Goal: Information Seeking & Learning: Learn about a topic

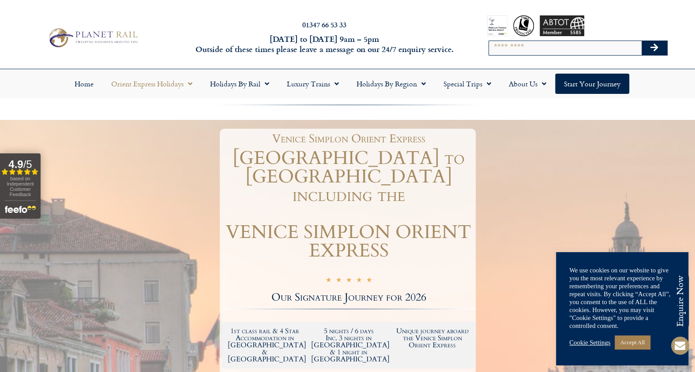
click at [169, 80] on link "Orient Express Holidays" at bounding box center [151, 84] width 99 height 20
click at [170, 80] on link "Orient Express Holidays" at bounding box center [151, 84] width 99 height 20
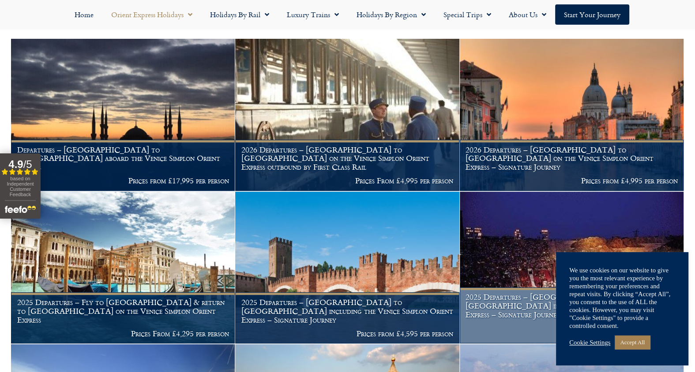
scroll to position [265, 0]
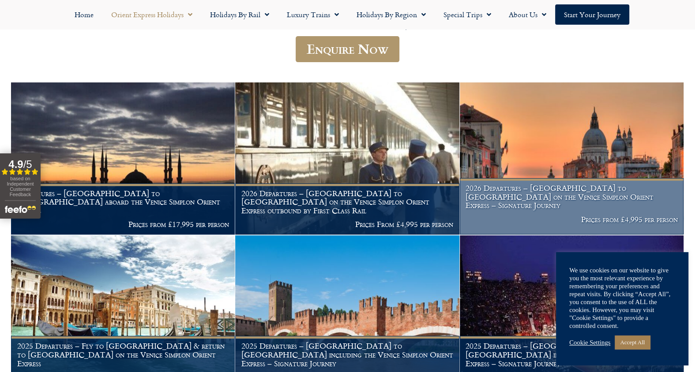
click at [575, 126] on img at bounding box center [572, 158] width 224 height 152
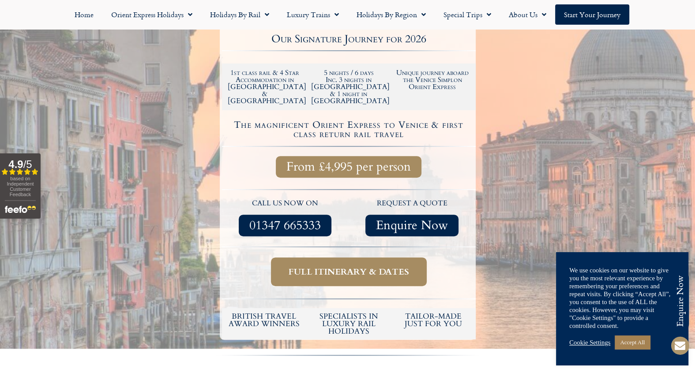
scroll to position [265, 0]
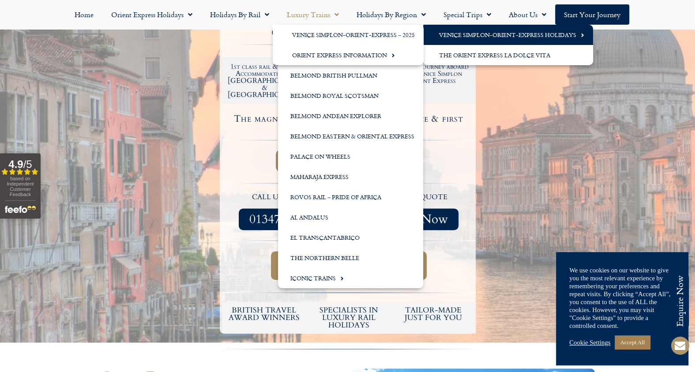
click at [486, 33] on link "Venice Simplon-Orient-Express Holidays" at bounding box center [508, 35] width 170 height 20
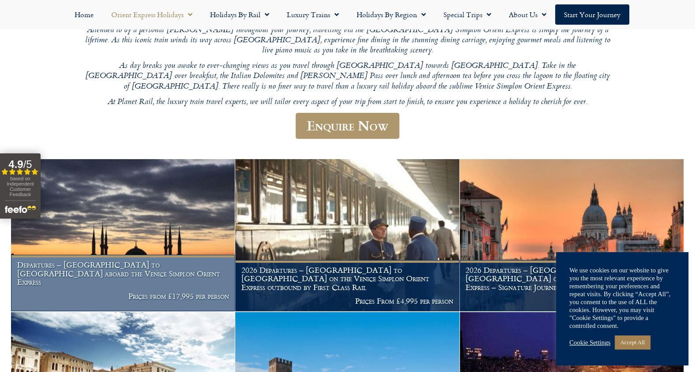
scroll to position [220, 0]
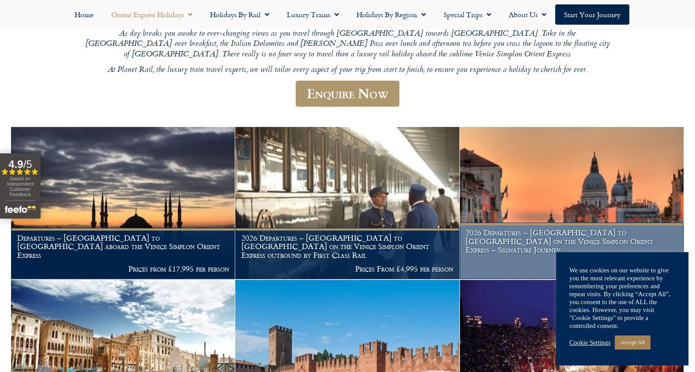
click at [540, 202] on img at bounding box center [572, 203] width 224 height 152
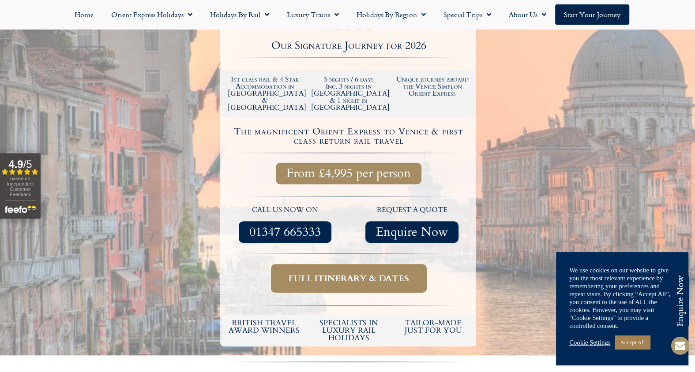
scroll to position [265, 0]
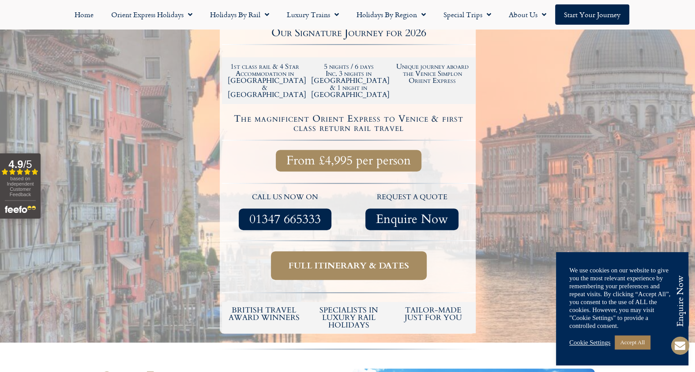
click at [342, 260] on span "Full itinerary & dates" at bounding box center [348, 265] width 120 height 11
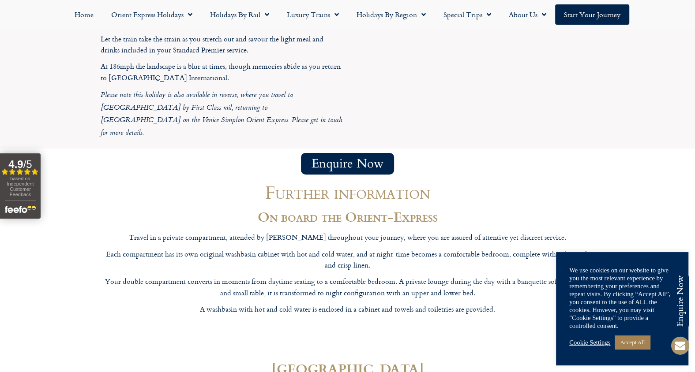
scroll to position [2779, 0]
drag, startPoint x: 343, startPoint y: 185, endPoint x: 420, endPoint y: 185, distance: 76.8
copy strong "Hotel Ai Mori d’Oriente"
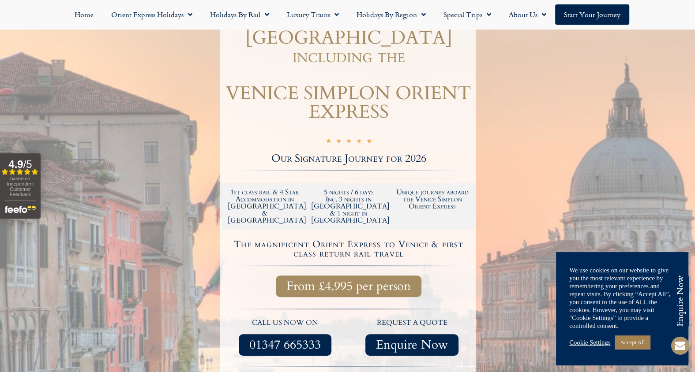
scroll to position [220, 0]
